Goal: Navigation & Orientation: Find specific page/section

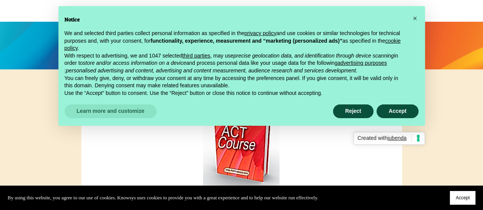
scroll to position [116, 0]
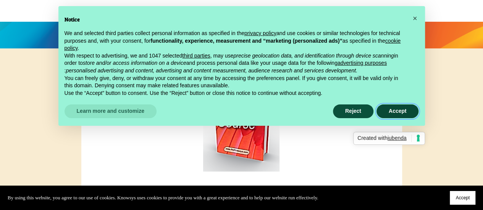
click at [396, 114] on button "Accept" at bounding box center [397, 112] width 42 height 14
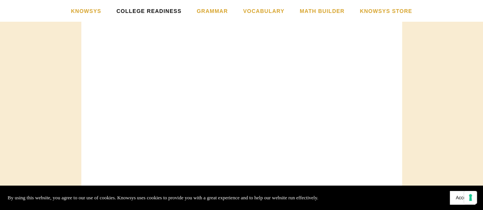
scroll to position [696, 0]
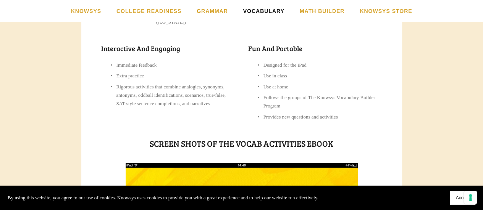
scroll to position [189, 0]
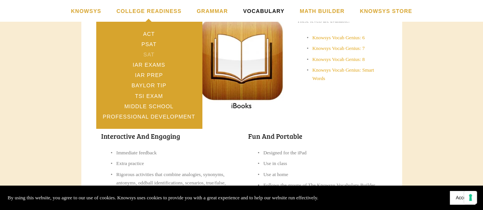
click at [152, 53] on link "SAT" at bounding box center [149, 54] width 106 height 10
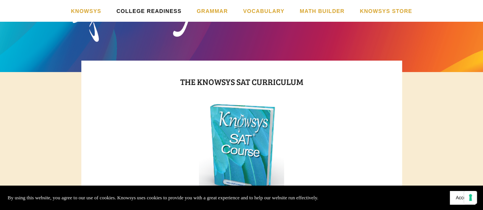
scroll to position [92, 0]
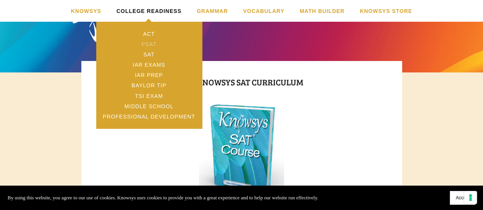
click at [149, 42] on link "PSAT" at bounding box center [149, 44] width 106 height 10
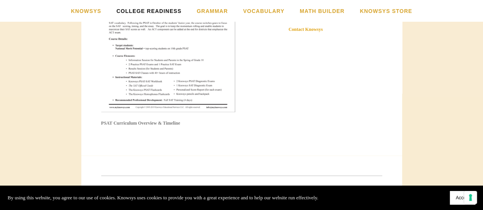
scroll to position [701, 0]
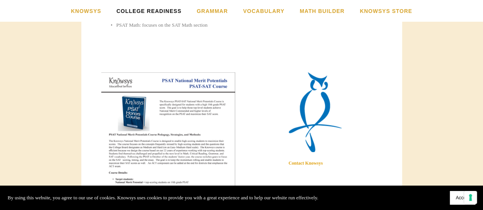
click at [456, 193] on button "Accept" at bounding box center [463, 198] width 26 height 14
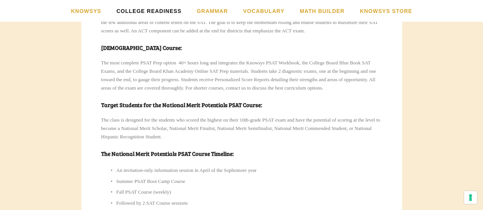
scroll to position [660, 0]
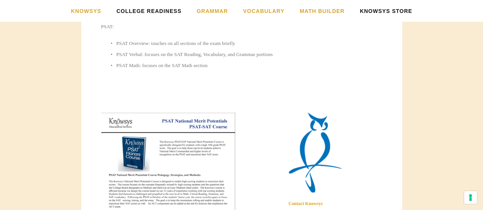
click at [386, 13] on link "Knowsys Store" at bounding box center [386, 11] width 52 height 22
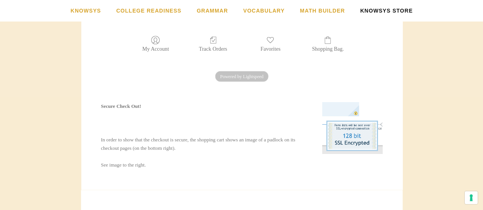
scroll to position [400, 0]
click at [150, 44] on span at bounding box center [155, 40] width 27 height 9
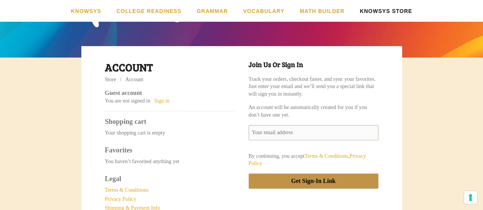
scroll to position [220, 0]
